Goal: Navigation & Orientation: Find specific page/section

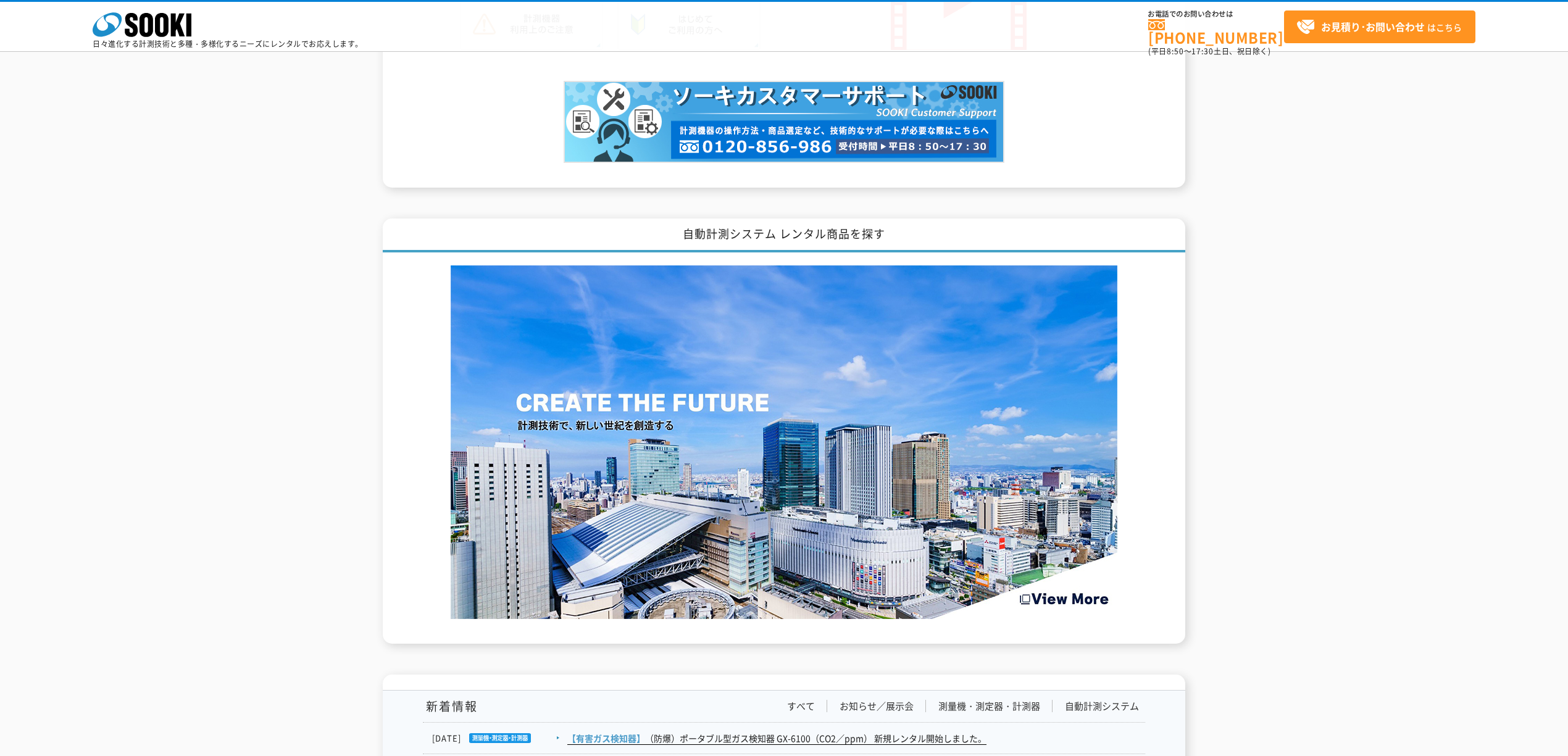
scroll to position [1572, 0]
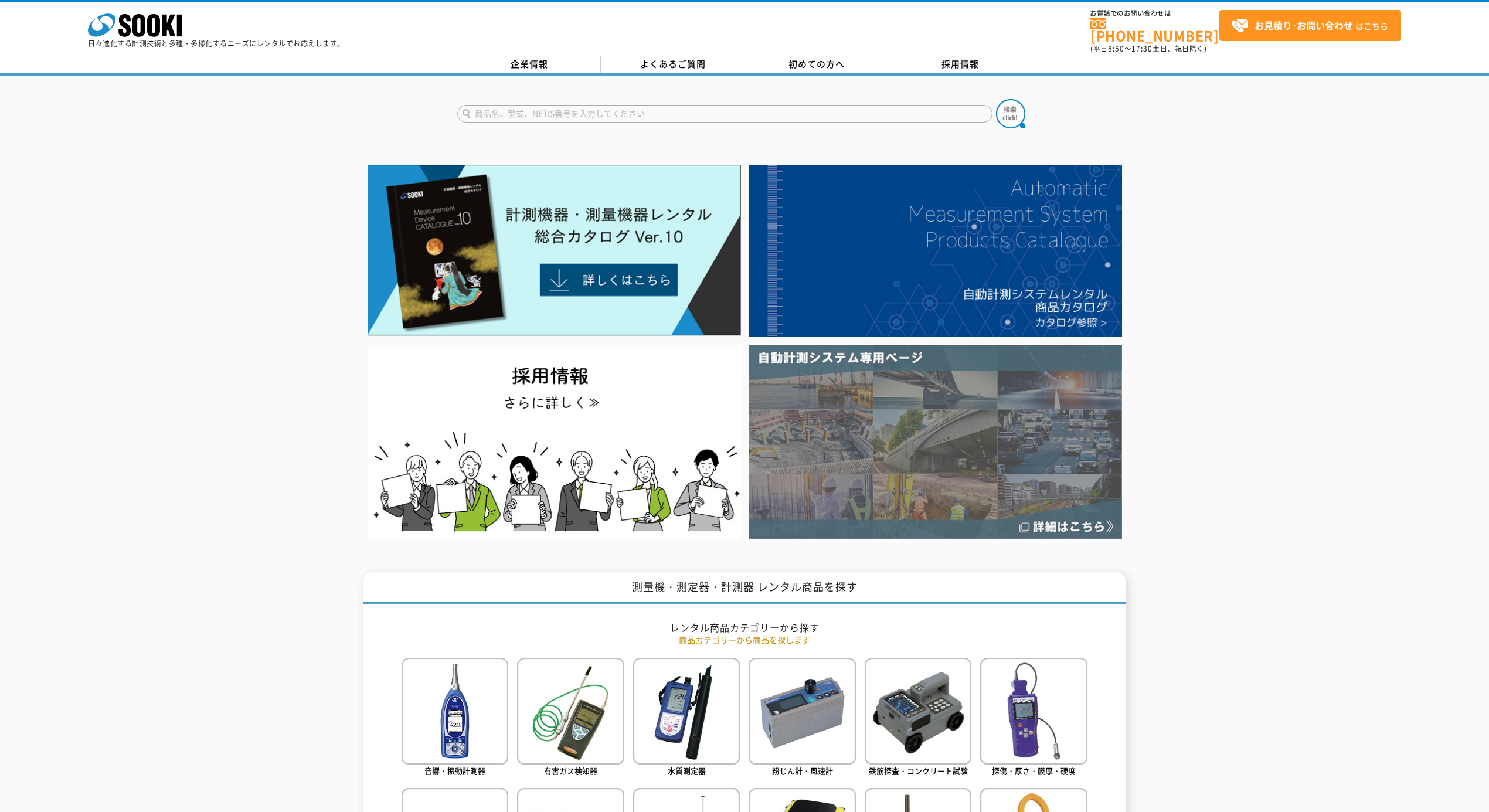
click at [907, 414] on img at bounding box center [935, 441] width 373 height 194
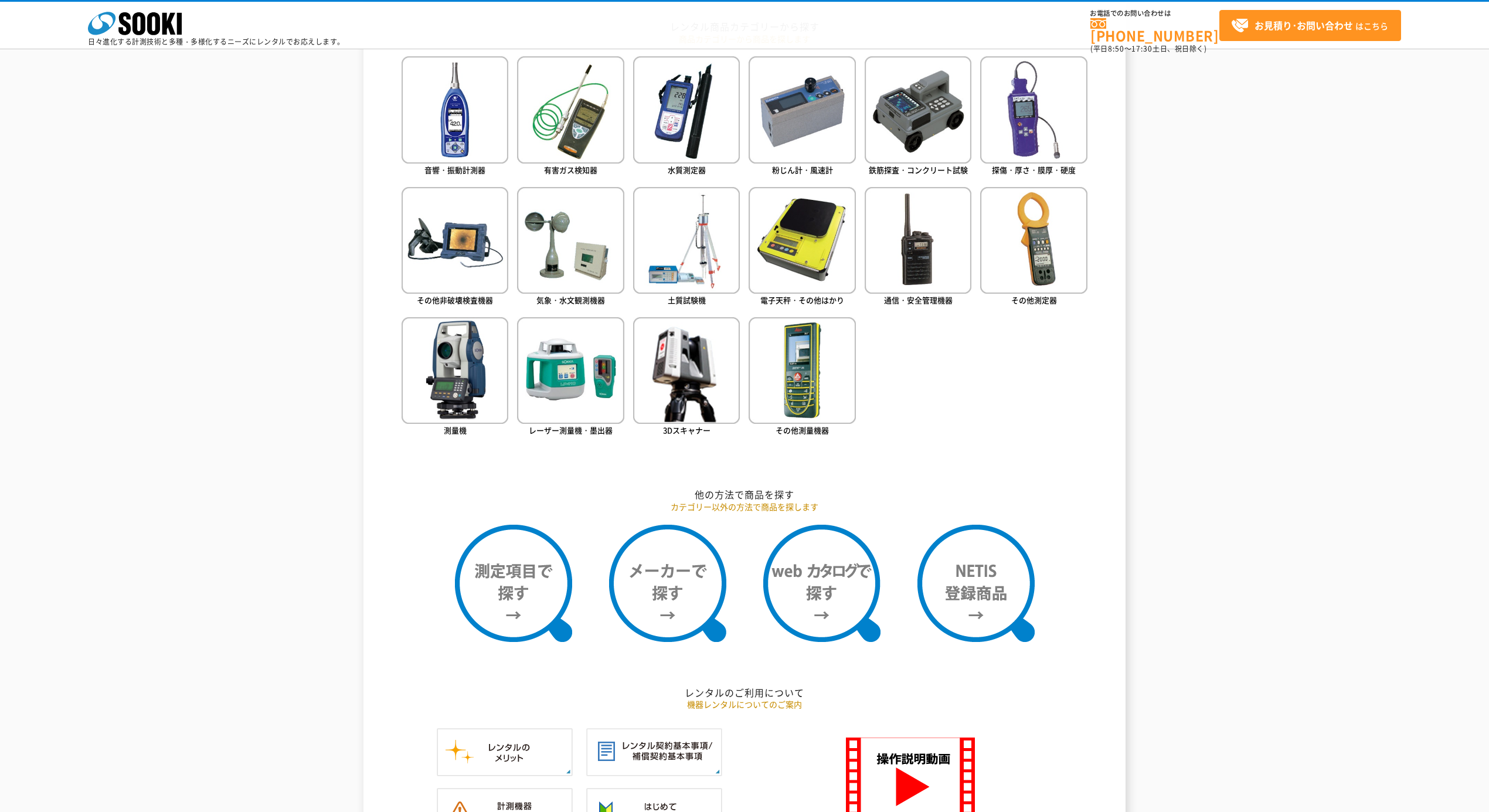
scroll to position [390, 0]
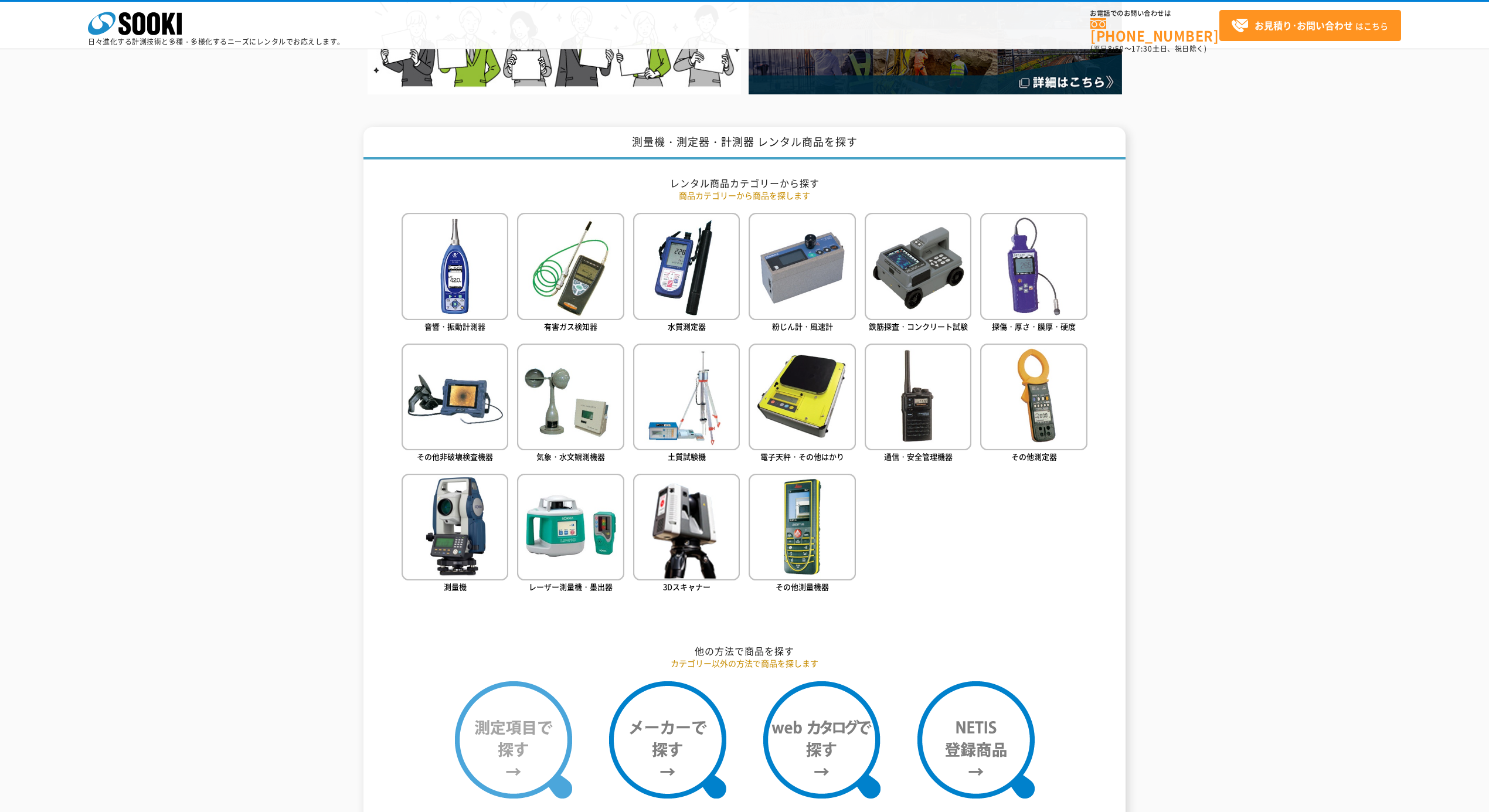
click at [506, 733] on img at bounding box center [513, 739] width 118 height 118
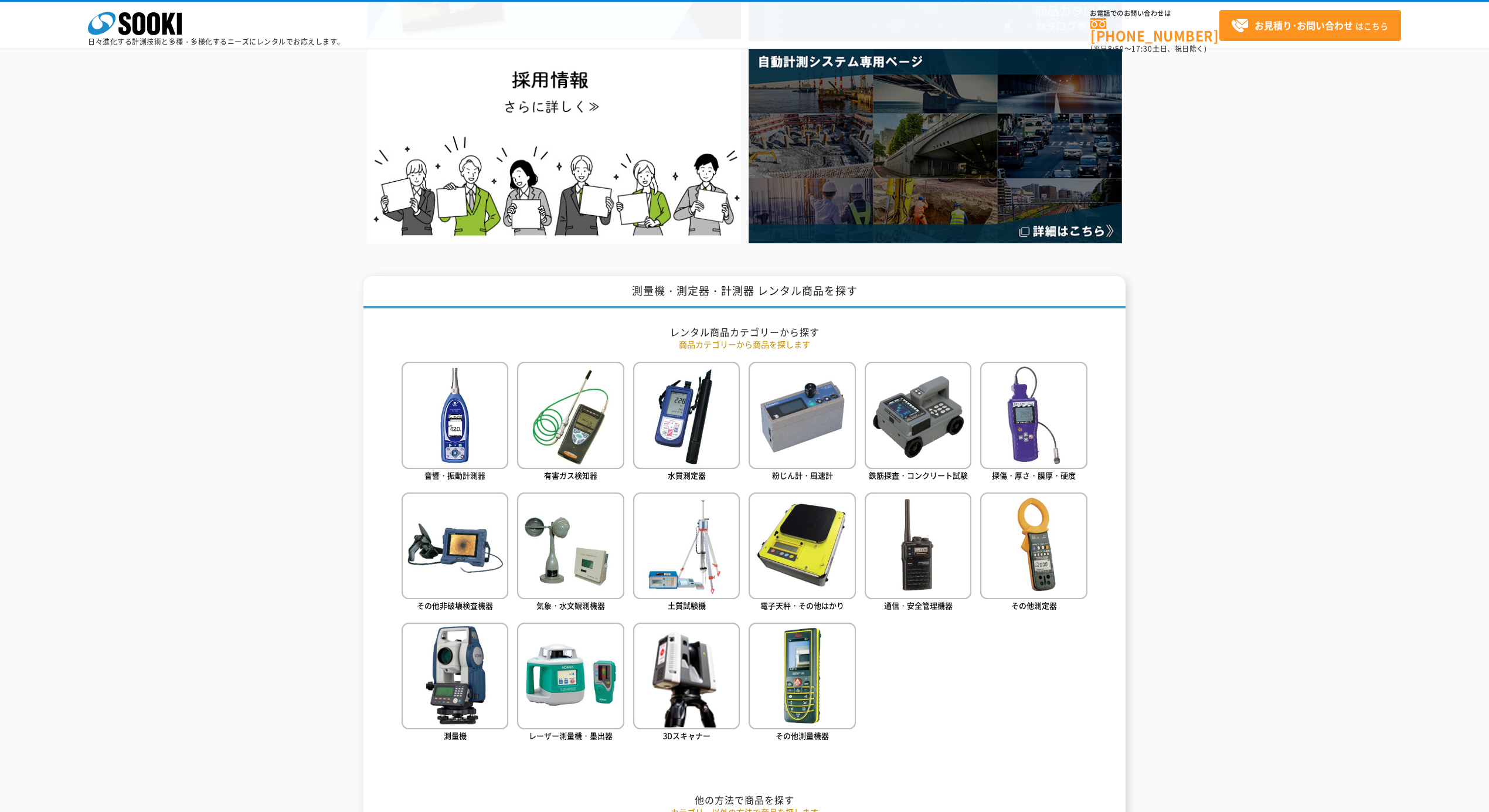
scroll to position [0, 0]
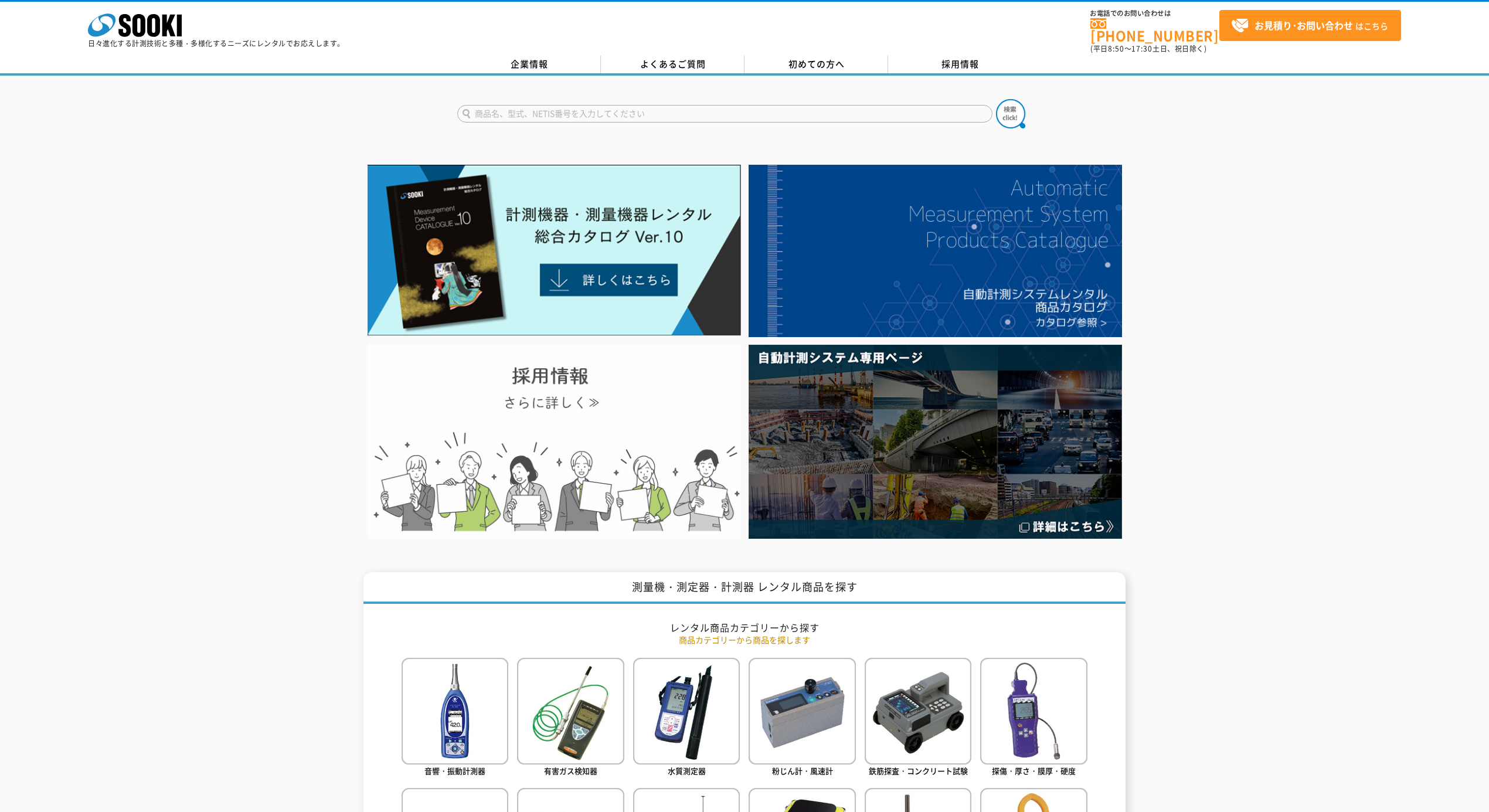
click at [694, 421] on img at bounding box center [555, 441] width 373 height 194
